Goal: Task Accomplishment & Management: Use online tool/utility

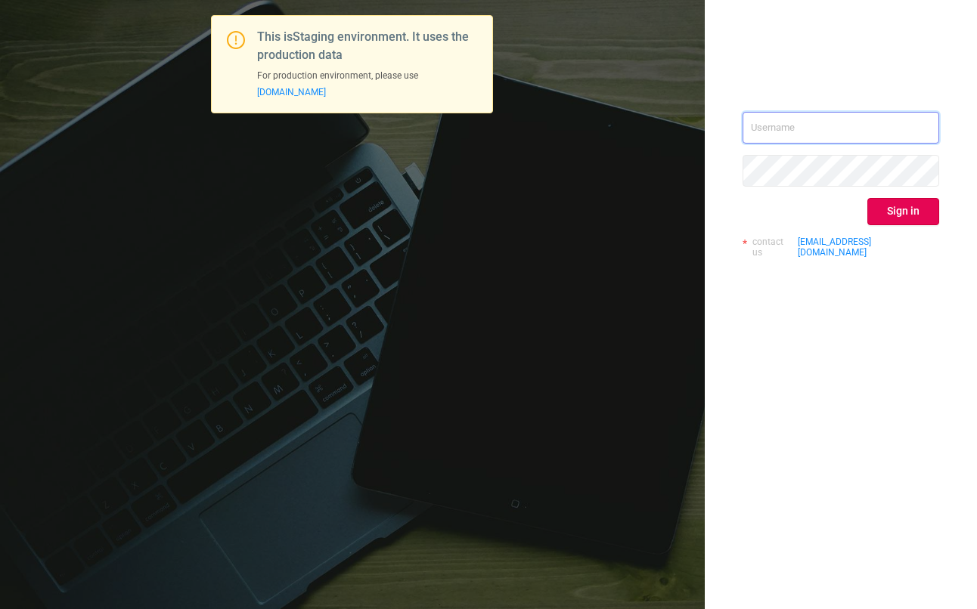
click at [875, 136] on input "text" at bounding box center [840, 128] width 197 height 32
type input "[EMAIL_ADDRESS][DOMAIN_NAME]"
click at [894, 207] on button "Sign in" at bounding box center [903, 211] width 72 height 27
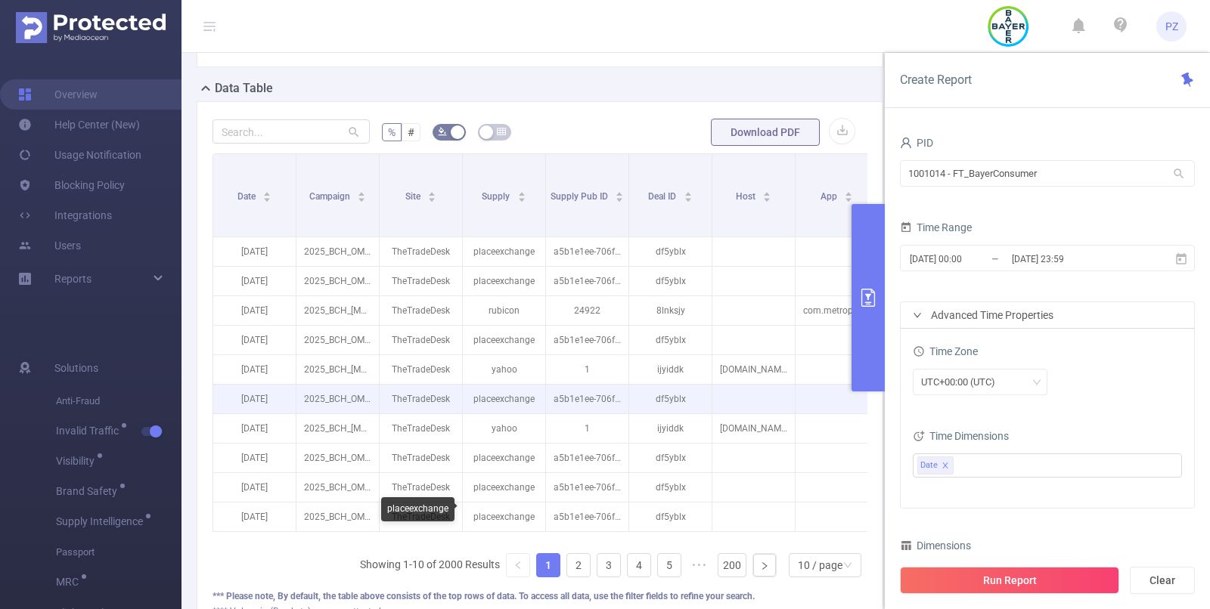
scroll to position [342, 0]
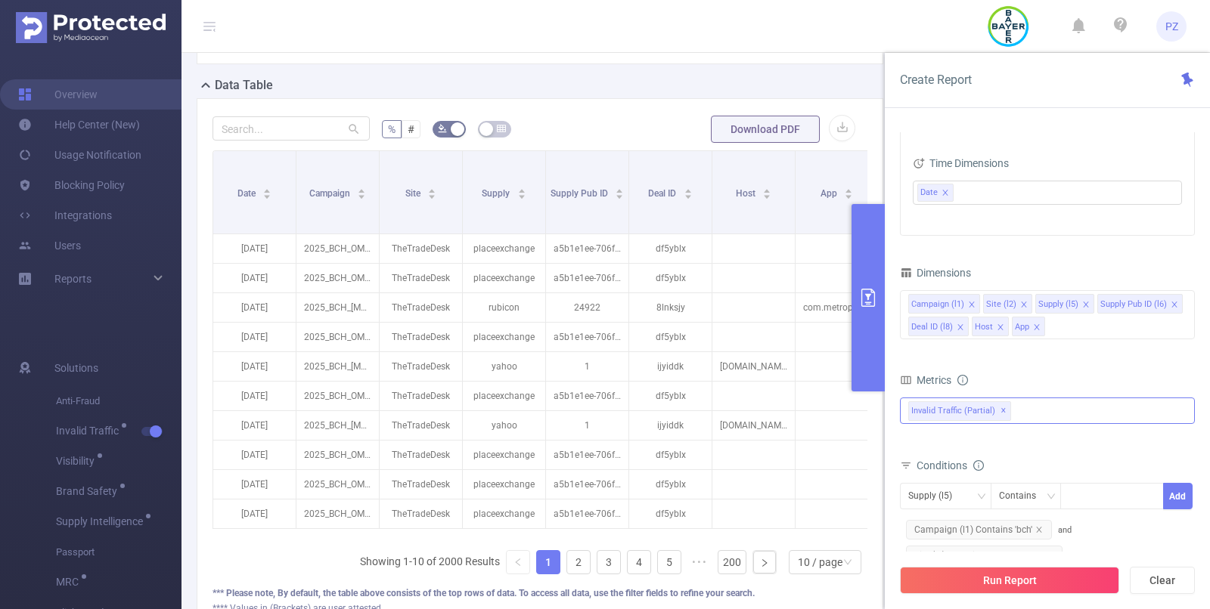
click at [1045, 419] on div "Invalid Traffic (partial) ✕" at bounding box center [1047, 411] width 295 height 26
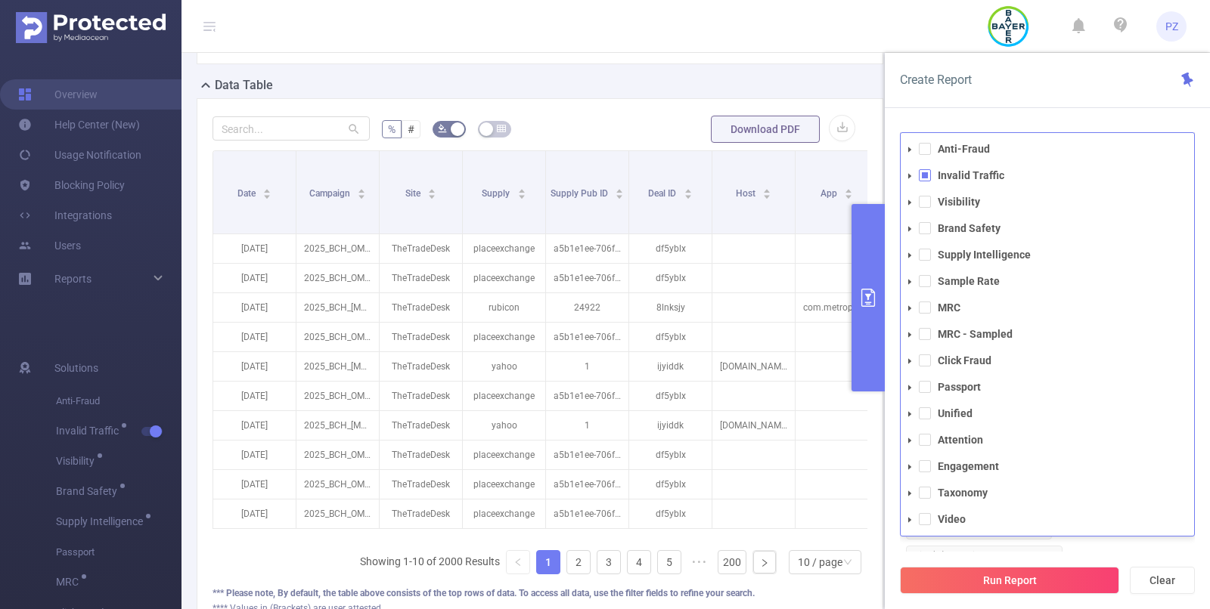
click at [907, 176] on icon "icon: caret-down" at bounding box center [910, 176] width 8 height 8
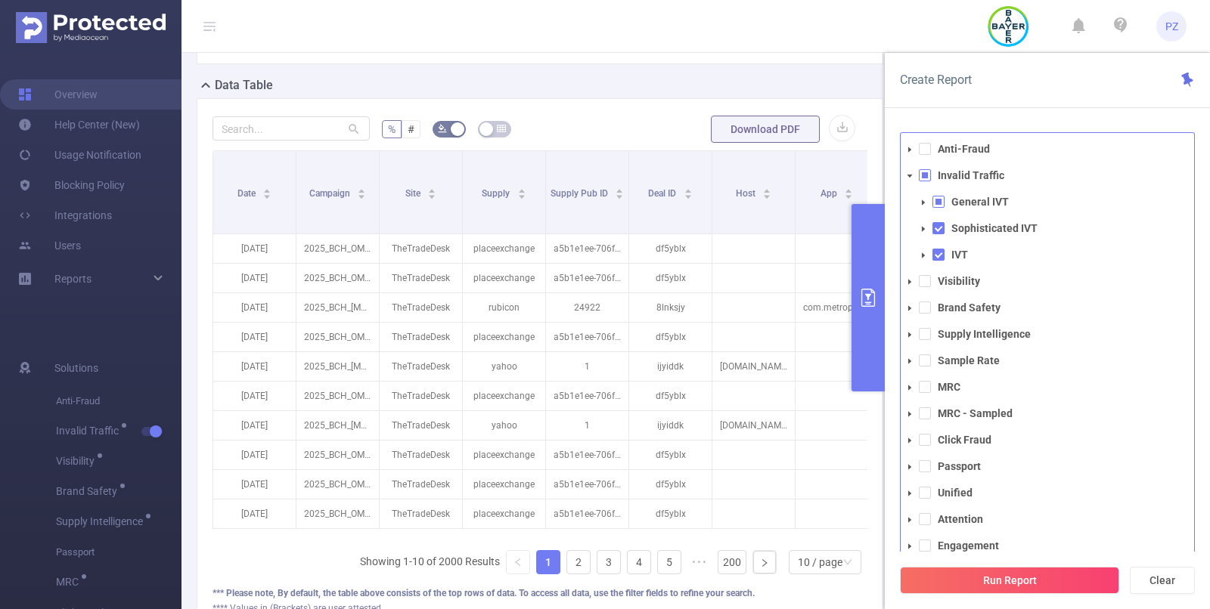
click at [923, 203] on icon "icon: caret-down" at bounding box center [923, 203] width 8 height 8
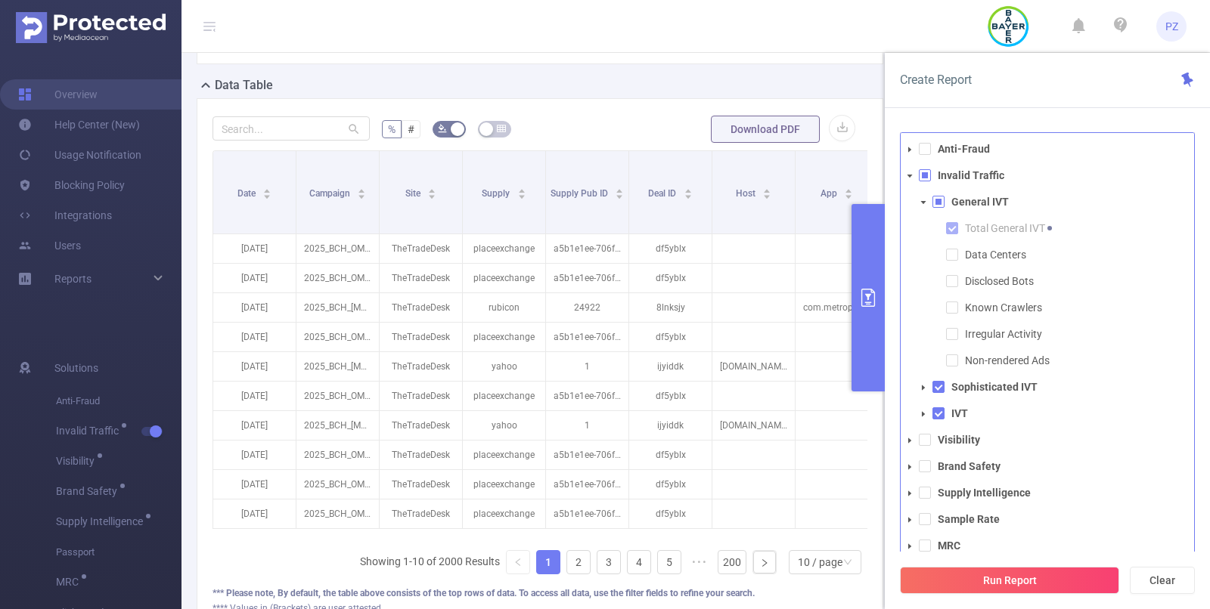
click at [922, 204] on icon "icon: caret-down" at bounding box center [923, 203] width 8 height 8
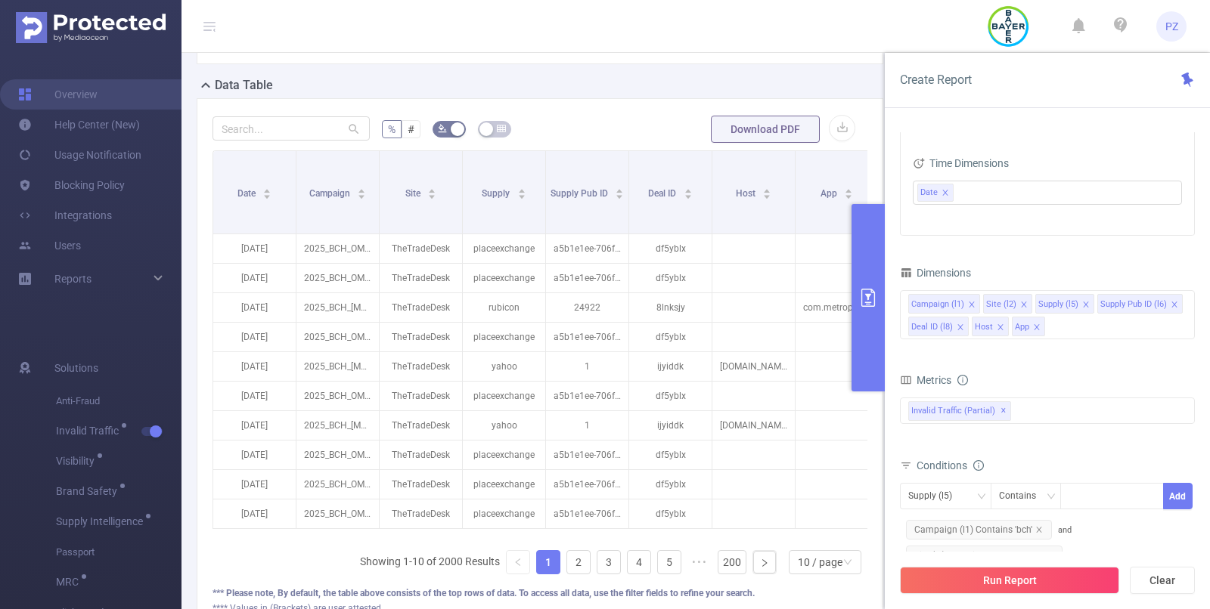
click at [869, 274] on button "primary" at bounding box center [867, 297] width 33 height 187
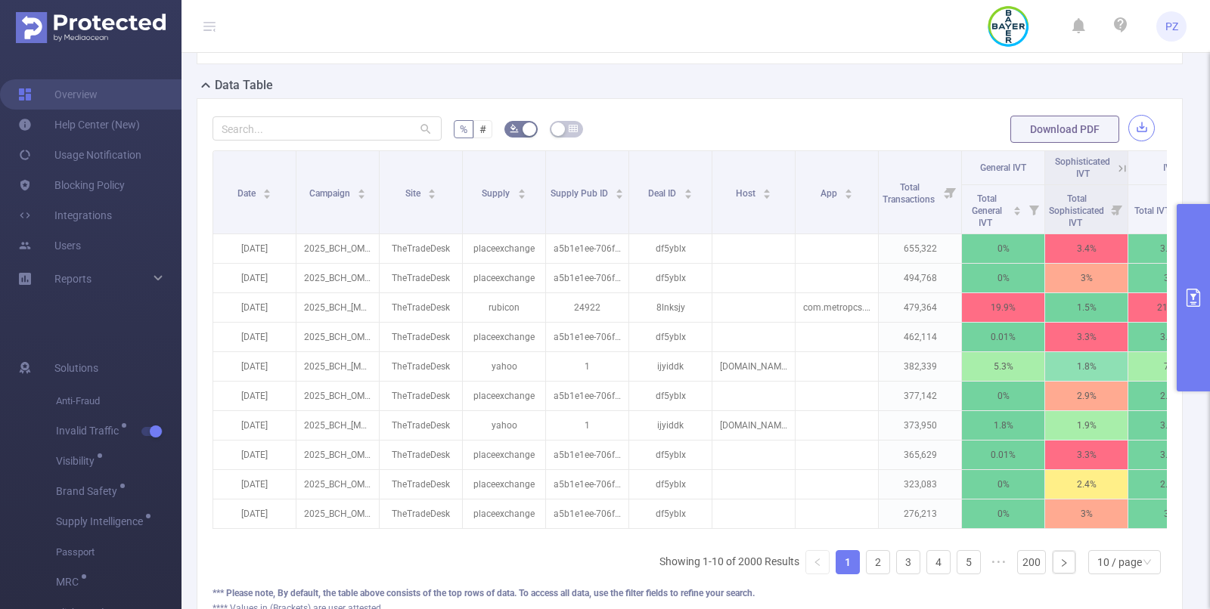
click at [1137, 129] on button "button" at bounding box center [1141, 128] width 26 height 26
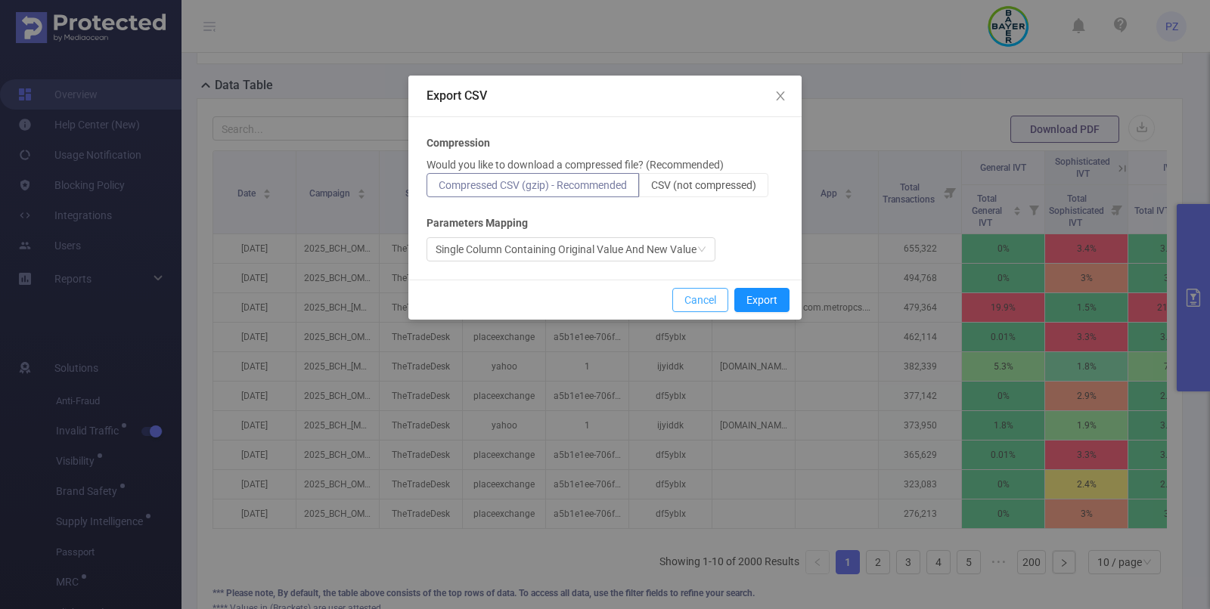
click at [696, 299] on button "Cancel" at bounding box center [700, 300] width 56 height 24
